Goal: Task Accomplishment & Management: Use online tool/utility

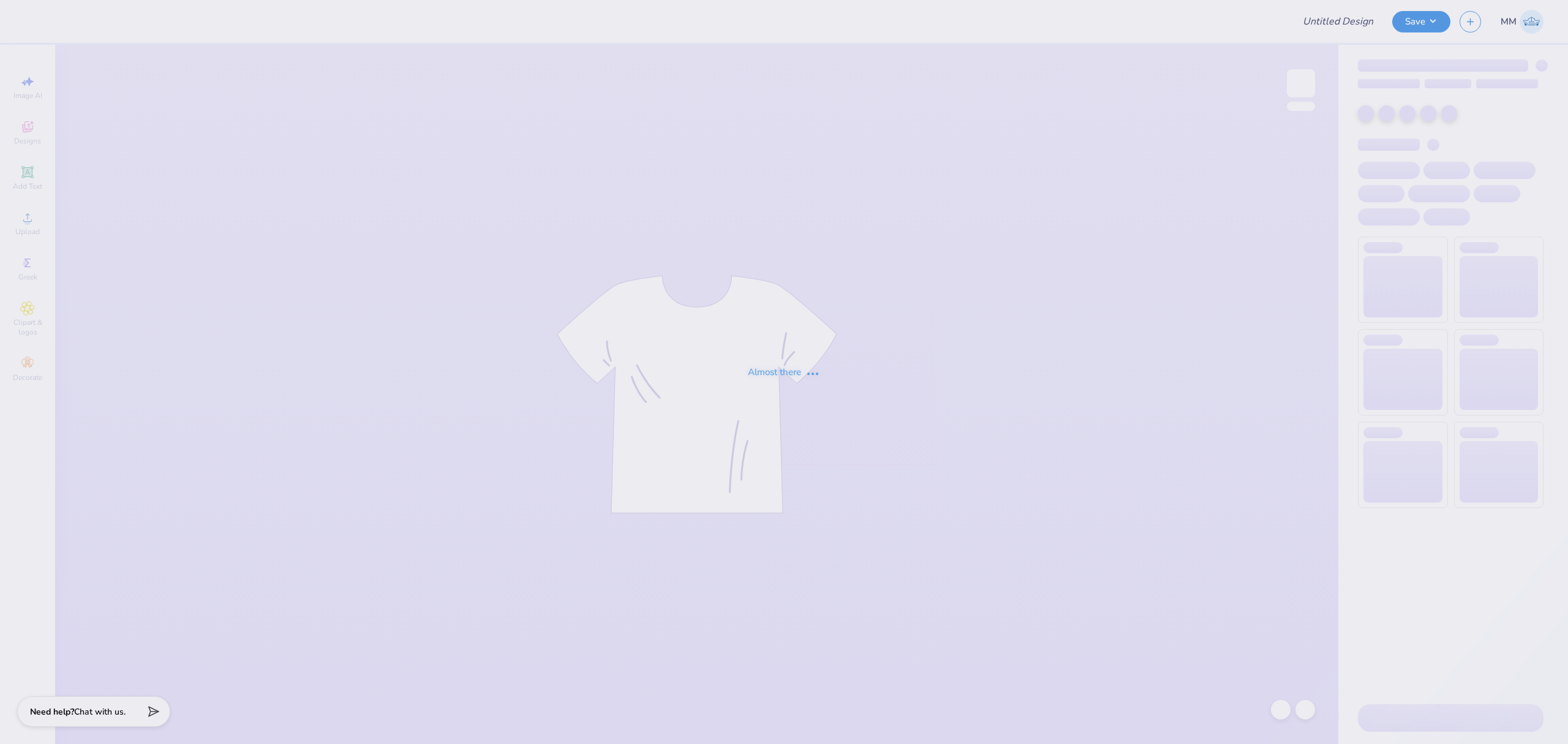
type input "[PERSON_NAME] : [US_STATE][GEOGRAPHIC_DATA]"
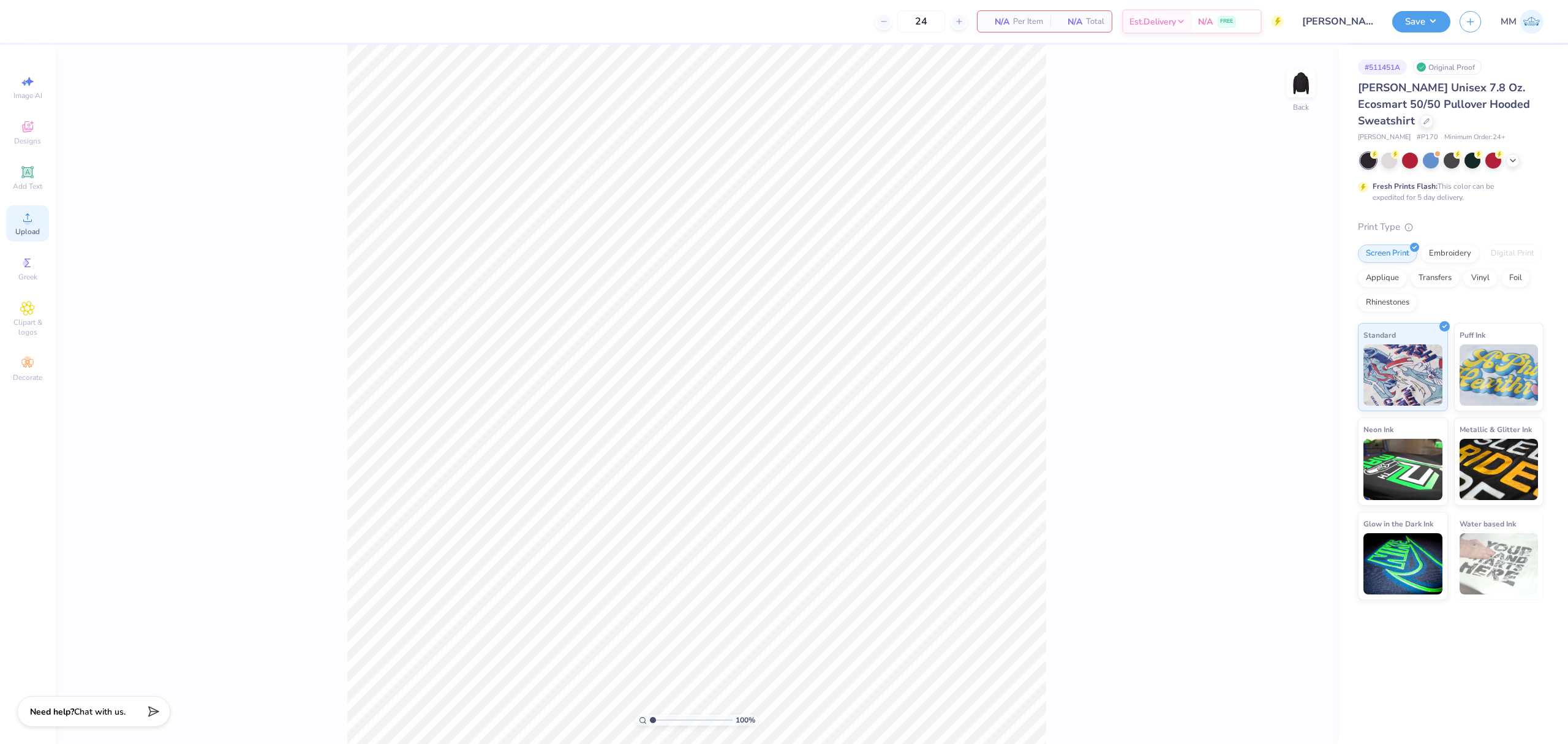
click at [11, 228] on div "Upload" at bounding box center [27, 223] width 43 height 36
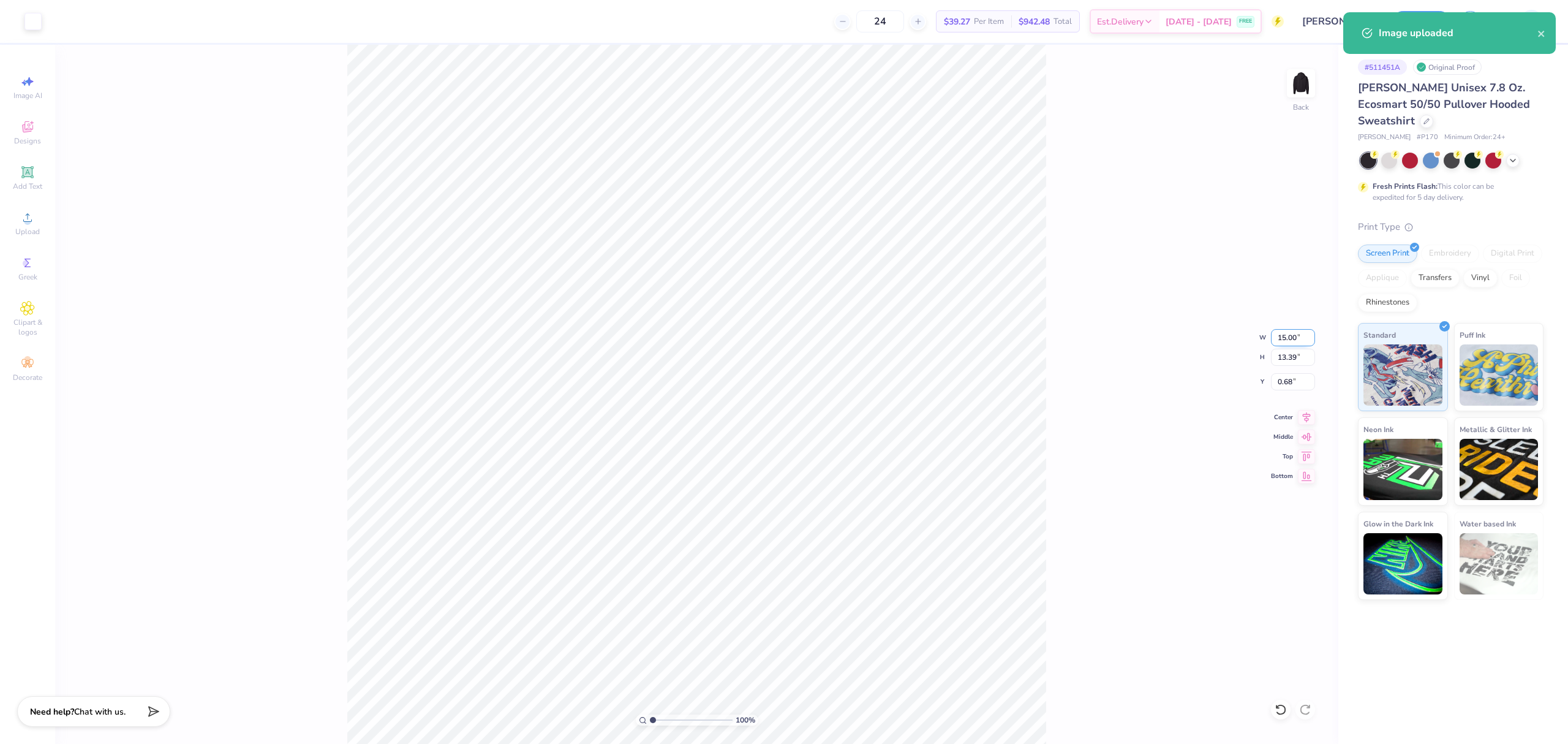
click at [1284, 339] on input "15.00" at bounding box center [1293, 337] width 44 height 17
type input "3.50"
type input "3.13"
type input "5.81"
click at [1296, 380] on input "3.45" at bounding box center [1293, 382] width 44 height 17
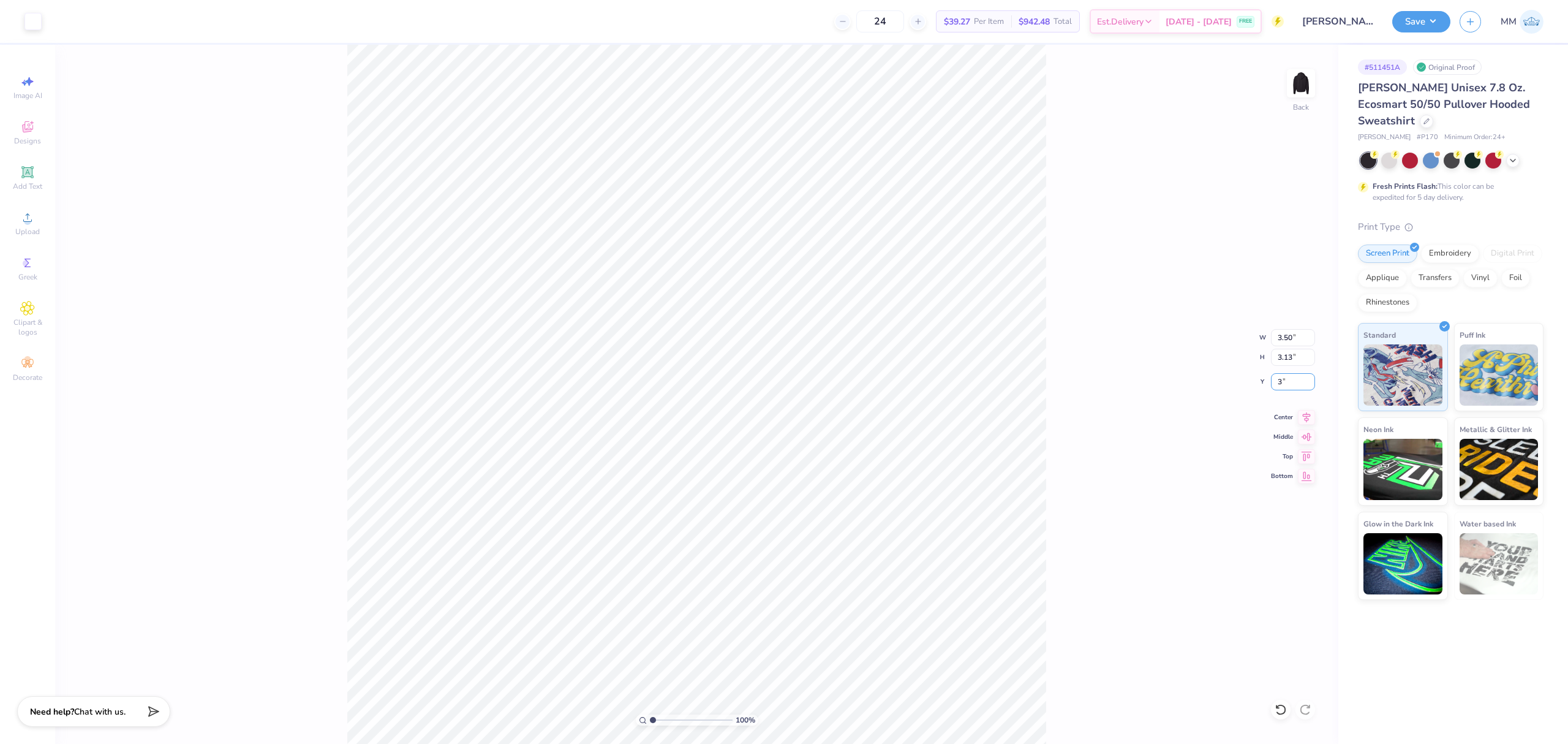
type input "3.00"
click at [1289, 87] on img at bounding box center [1301, 83] width 49 height 49
click at [11, 214] on div "Upload" at bounding box center [27, 223] width 43 height 36
click at [1287, 337] on input "14.73" at bounding box center [1293, 337] width 44 height 17
type input "12.50"
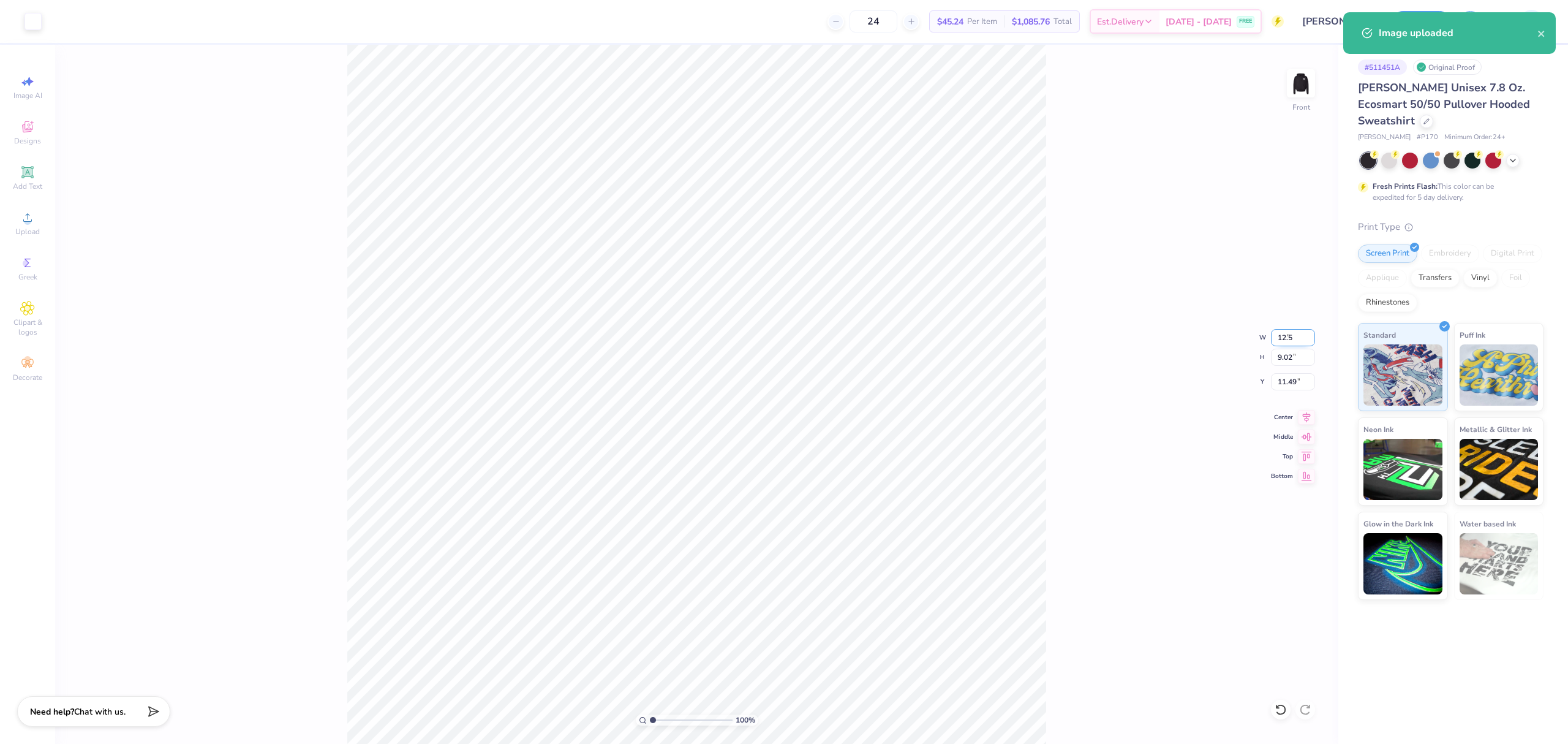
type input "7.65"
click at [1295, 380] on input "12.17" at bounding box center [1293, 382] width 44 height 17
type input "6.00"
click at [1302, 415] on icon at bounding box center [1307, 416] width 17 height 15
click at [1081, 452] on div "100 % Front W 12.50 12.50 " H 7.65 7.65 " Y 6.00 6.00 " Center Middle Top Bottom" at bounding box center [696, 395] width 1283 height 699
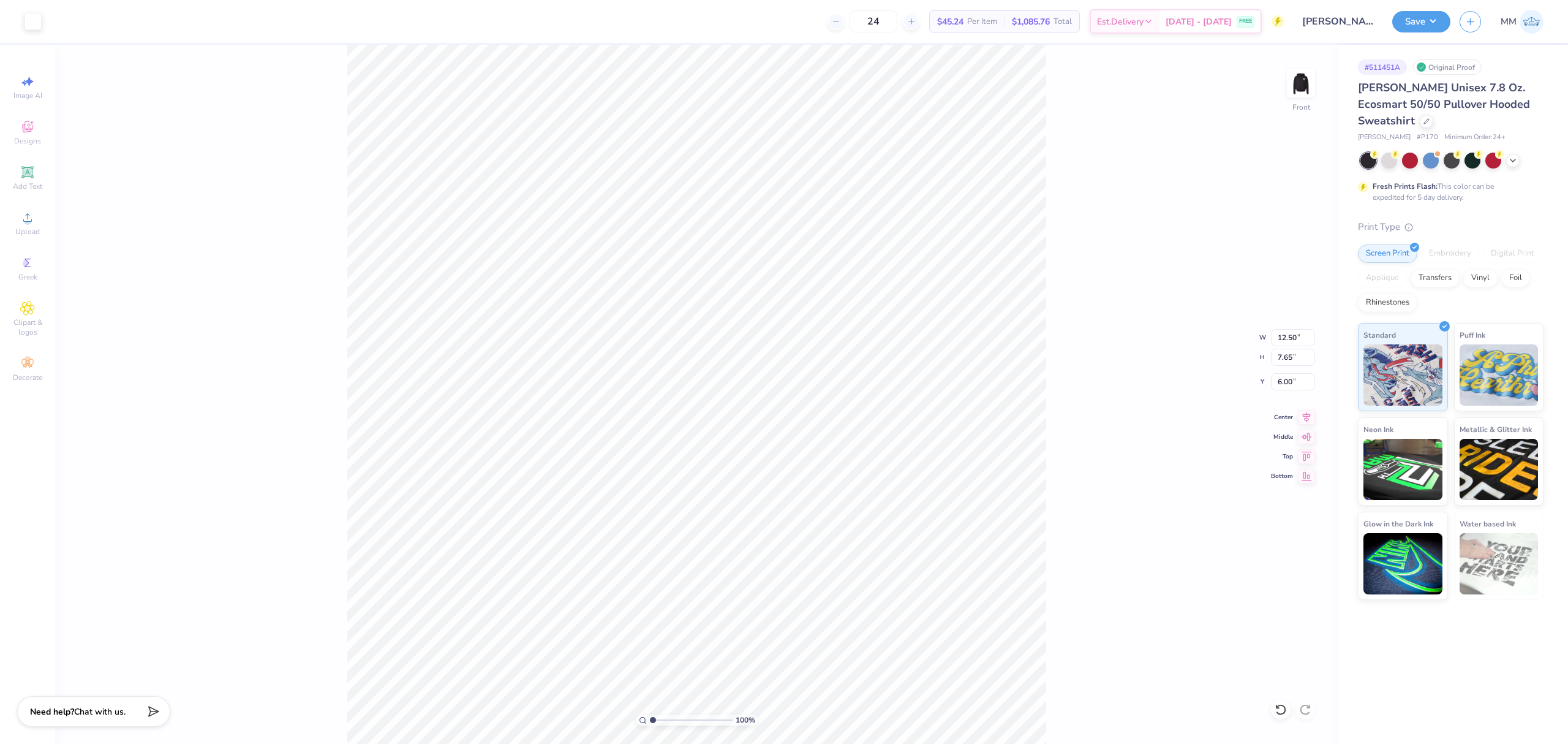
click at [1081, 452] on div "100 % Front W 12.50 12.50 " H 7.65 7.65 " Y 6.00 6.00 " Center Middle Top Bottom" at bounding box center [696, 395] width 1283 height 699
click at [1110, 268] on div "100 % Front W 12.50 12.50 " H 7.65 7.65 " Y 6.00 6.00 " Center Middle Top Bottom" at bounding box center [696, 395] width 1283 height 699
click at [300, 216] on div "100 % Front" at bounding box center [696, 395] width 1283 height 699
type input "1"
drag, startPoint x: 657, startPoint y: 715, endPoint x: 616, endPoint y: 713, distance: 41.0
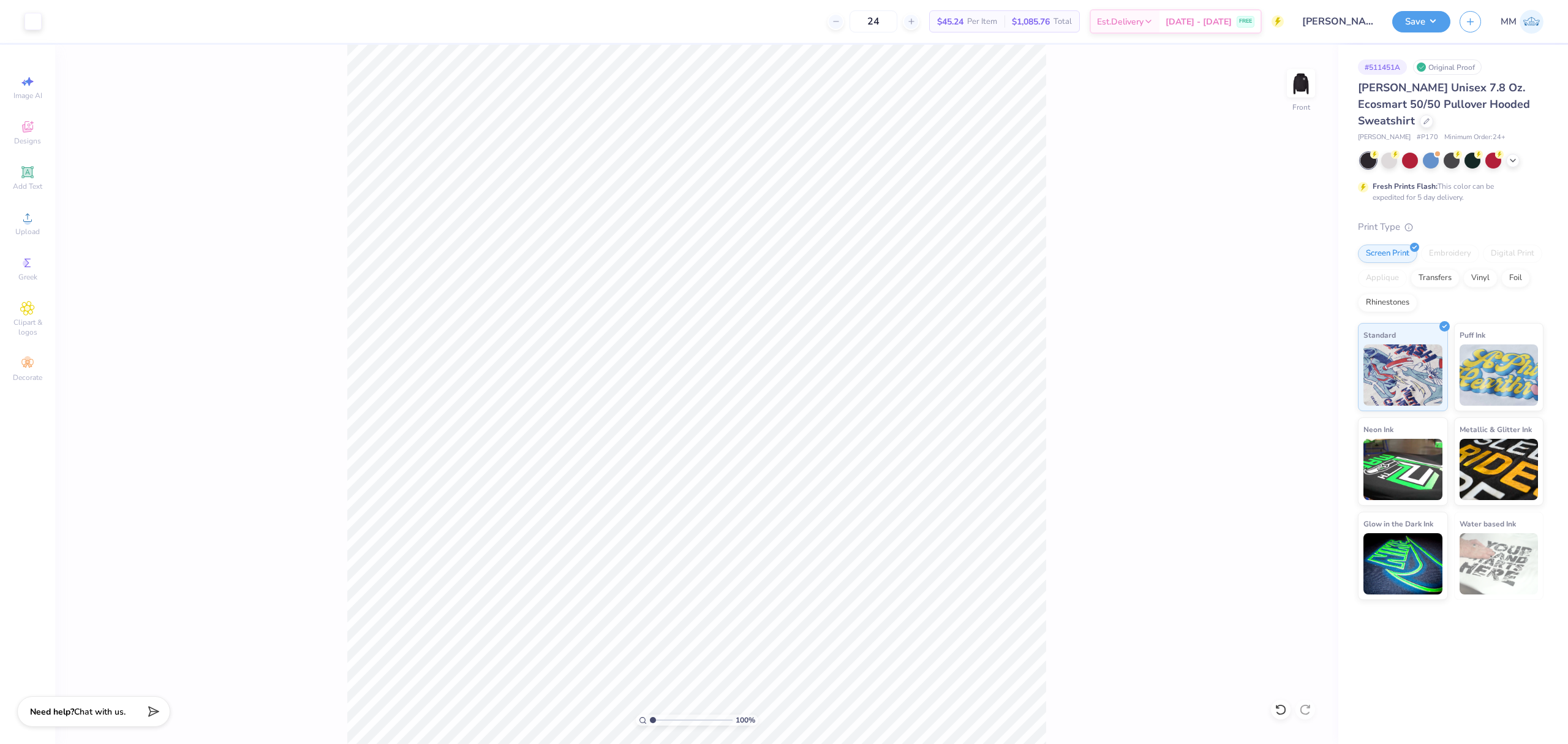
click at [650, 715] on input "range" at bounding box center [691, 720] width 83 height 11
click at [1422, 16] on button "Save" at bounding box center [1421, 20] width 58 height 22
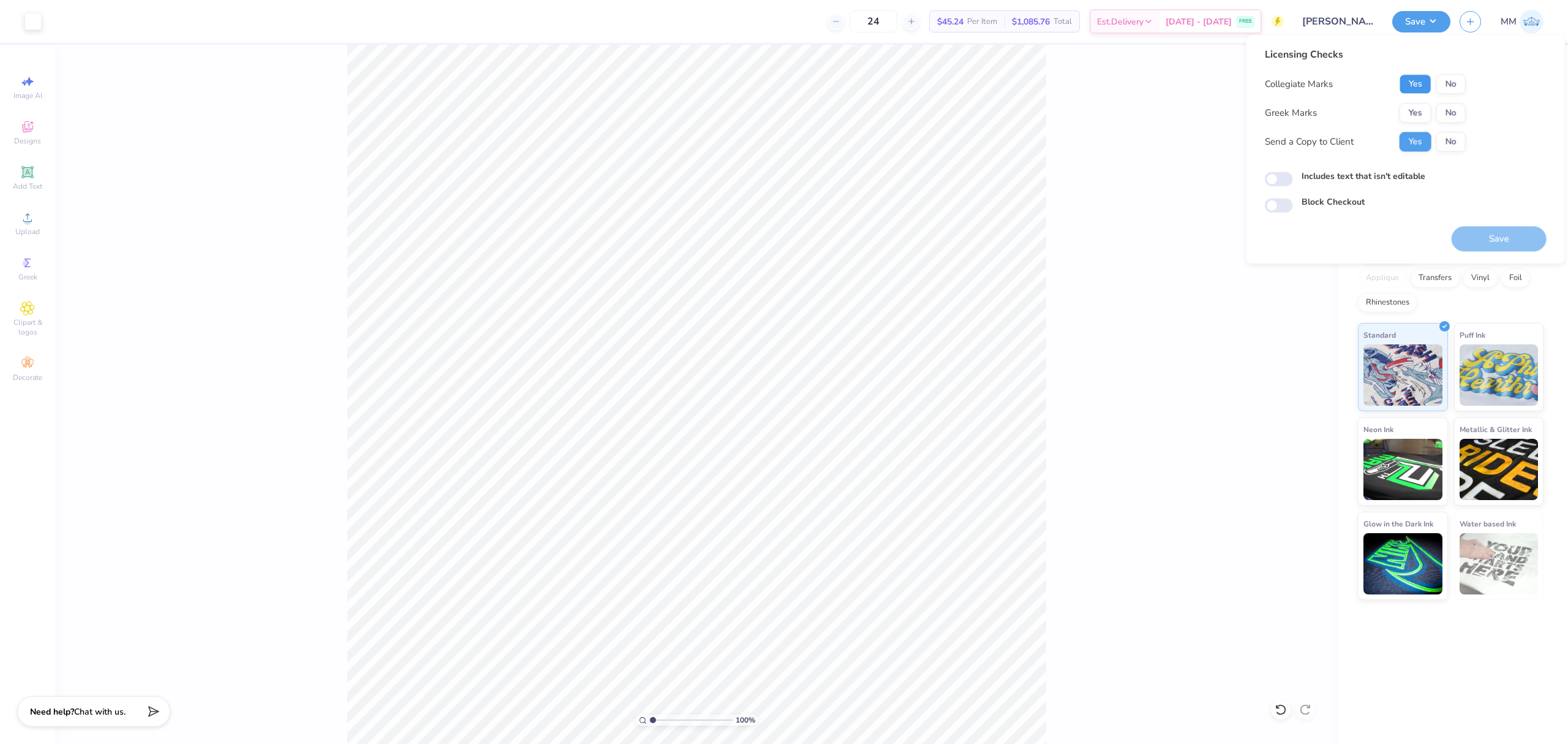
click at [1419, 81] on button "Yes" at bounding box center [1415, 84] width 32 height 20
click at [1458, 111] on button "No" at bounding box center [1451, 113] width 29 height 20
click at [1368, 175] on label "Includes text that isn't editable" at bounding box center [1364, 176] width 124 height 13
click at [1293, 175] on input "Includes text that isn't editable" at bounding box center [1279, 180] width 29 height 15
checkbox input "true"
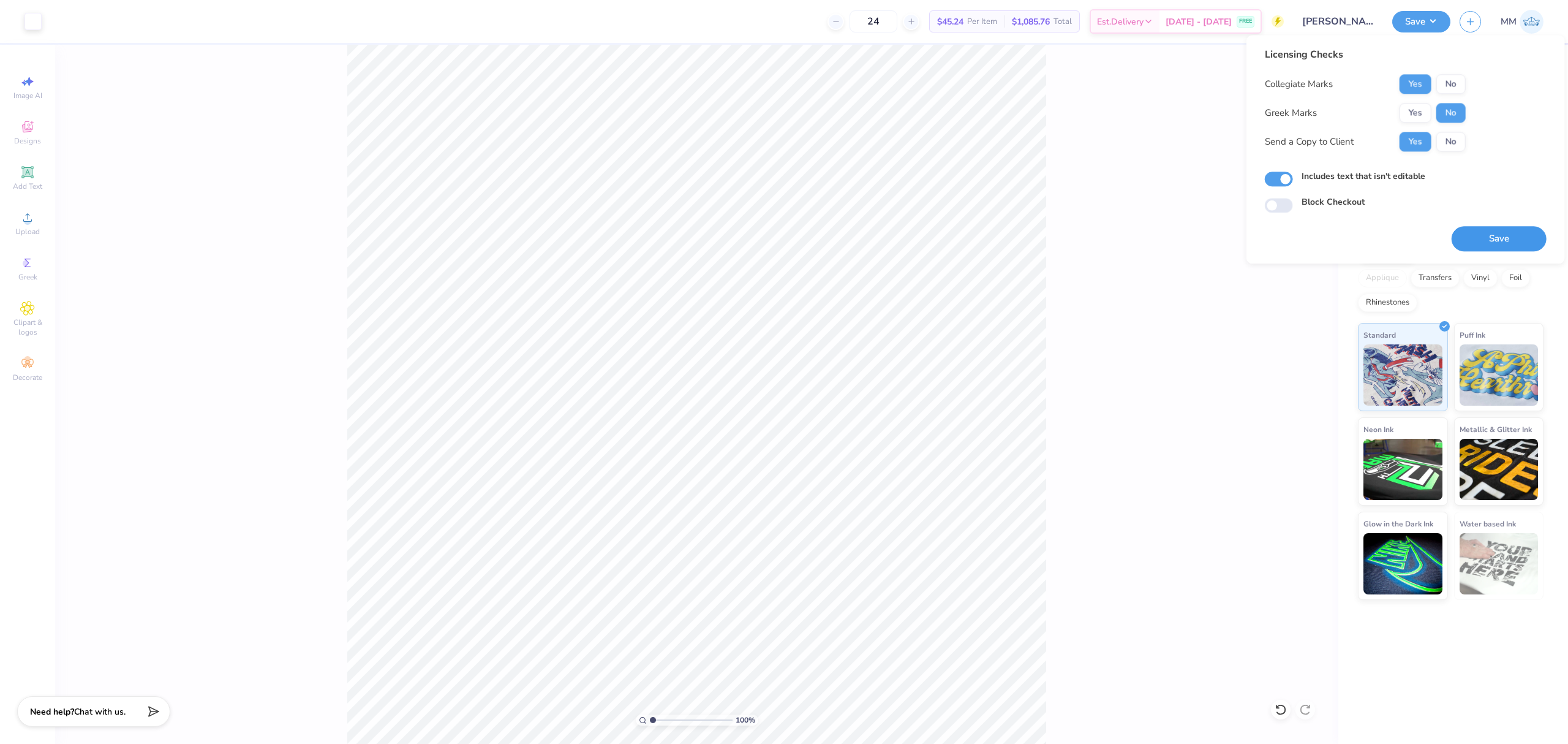
click at [1496, 240] on button "Save" at bounding box center [1500, 238] width 95 height 25
